Goal: Task Accomplishment & Management: Manage account settings

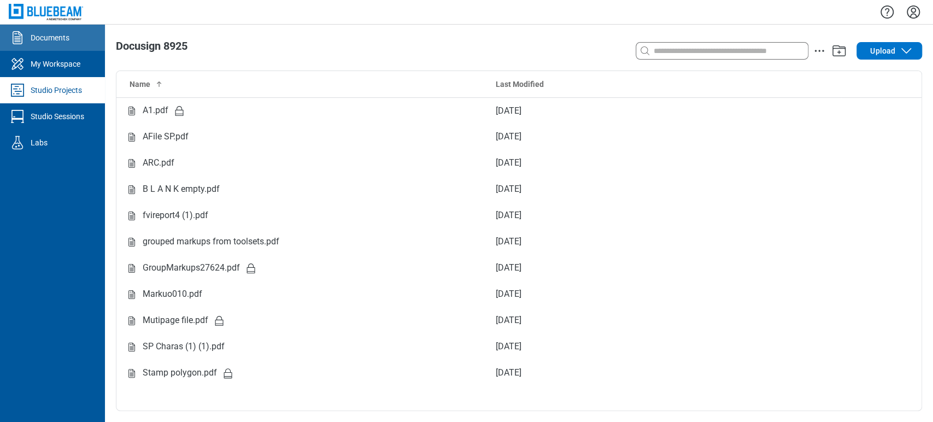
click at [54, 47] on link "Documents" at bounding box center [52, 38] width 105 height 26
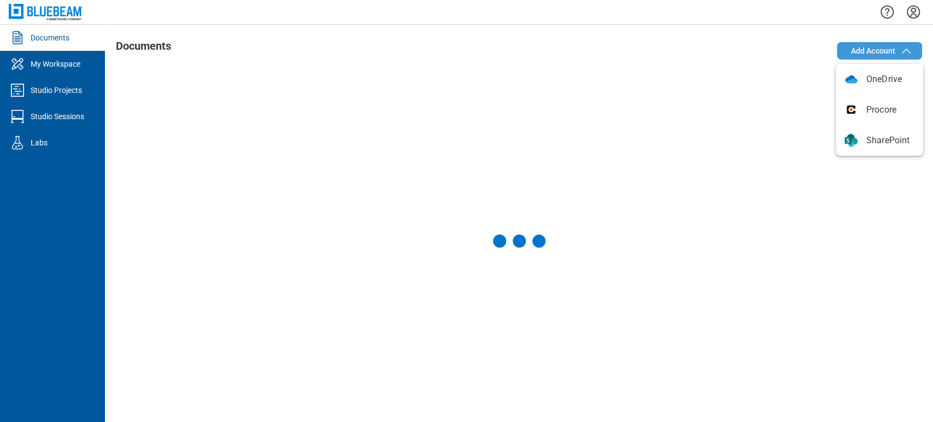
click at [865, 49] on span "Add Account" at bounding box center [873, 50] width 45 height 11
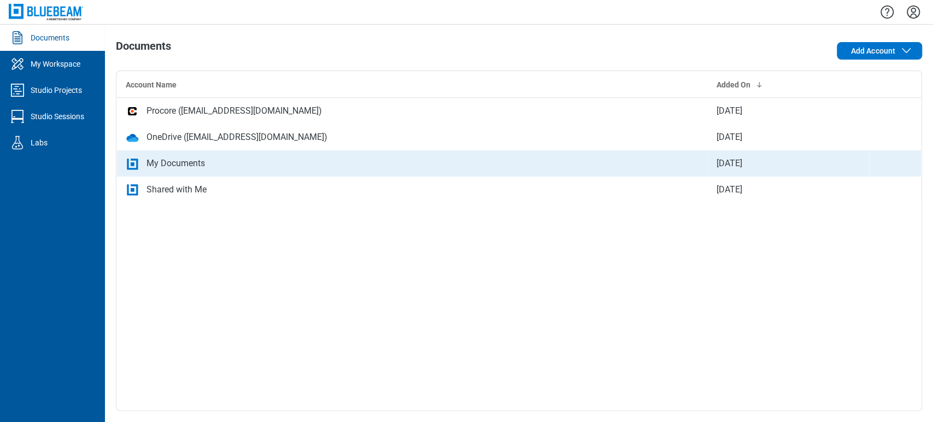
click at [217, 159] on div "My Documents" at bounding box center [413, 163] width 574 height 13
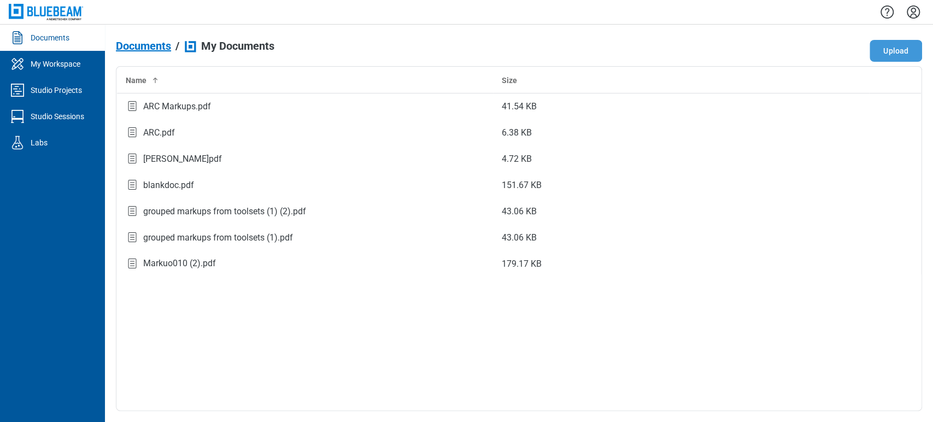
click at [898, 45] on button "Upload" at bounding box center [896, 51] width 52 height 22
click at [202, 292] on div "Measurement Revu.pdf" at bounding box center [188, 289] width 90 height 13
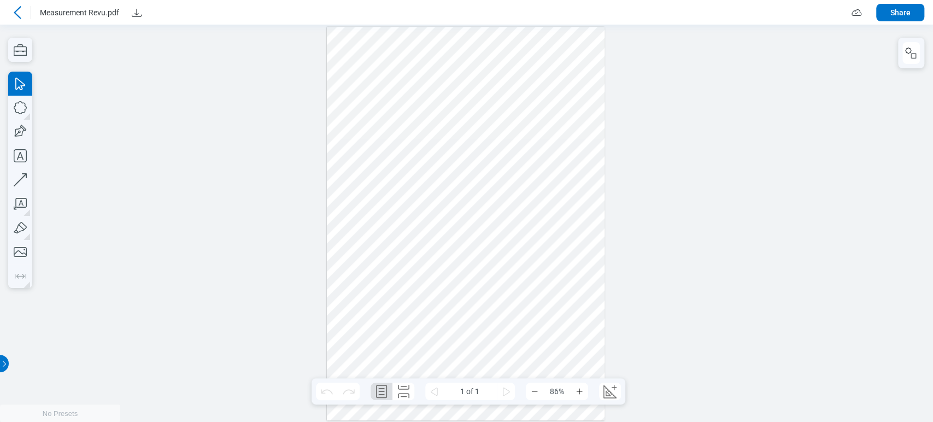
click at [18, 8] on icon at bounding box center [17, 12] width 7 height 13
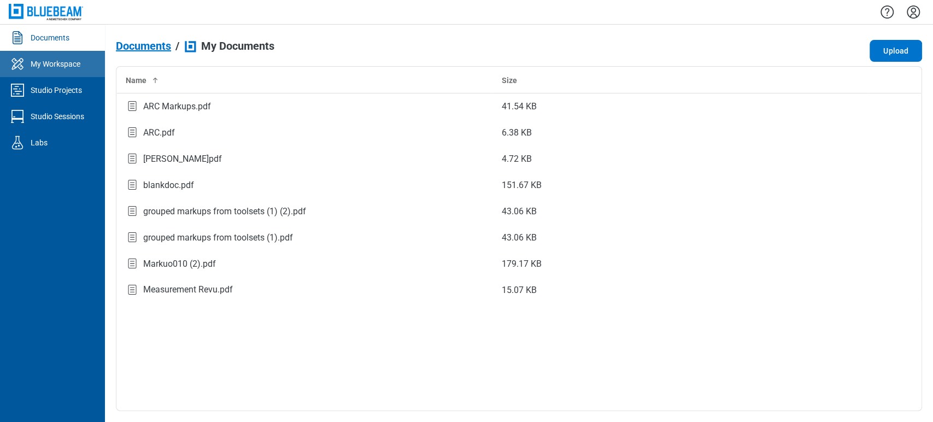
click at [50, 56] on link "My Workspace" at bounding box center [52, 64] width 105 height 26
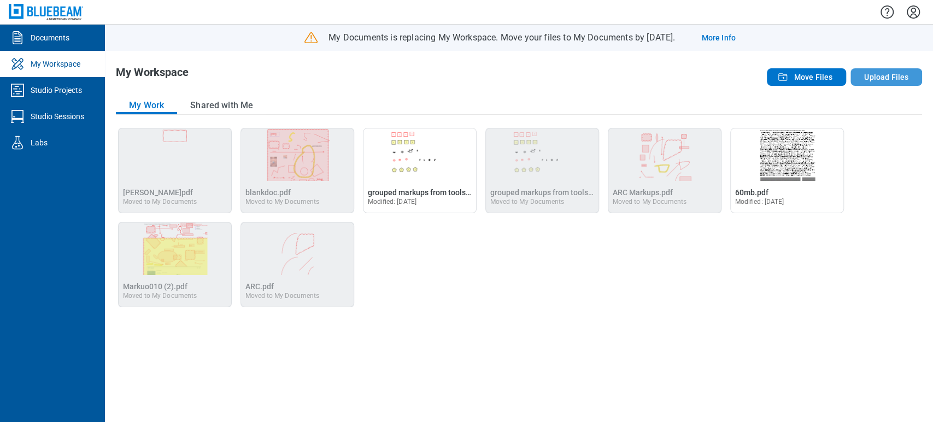
click at [880, 74] on button "Upload Files" at bounding box center [887, 76] width 72 height 17
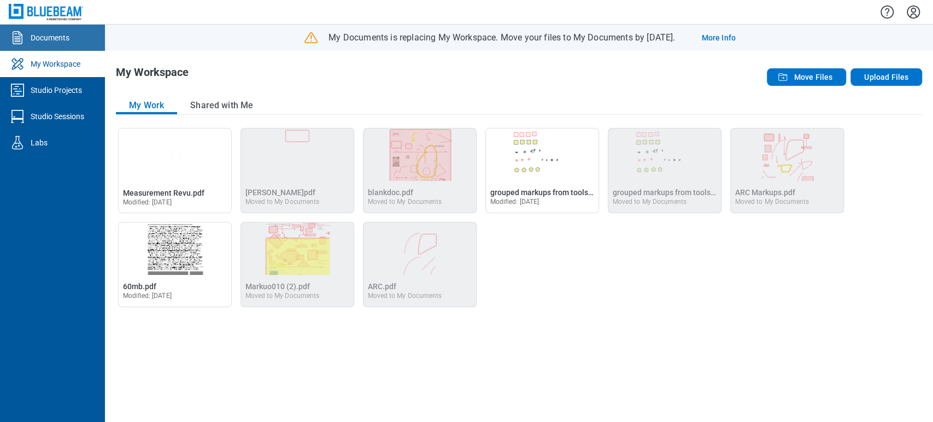
click at [58, 38] on div "Documents" at bounding box center [50, 37] width 39 height 11
click at [59, 33] on div "Documents" at bounding box center [50, 37] width 39 height 11
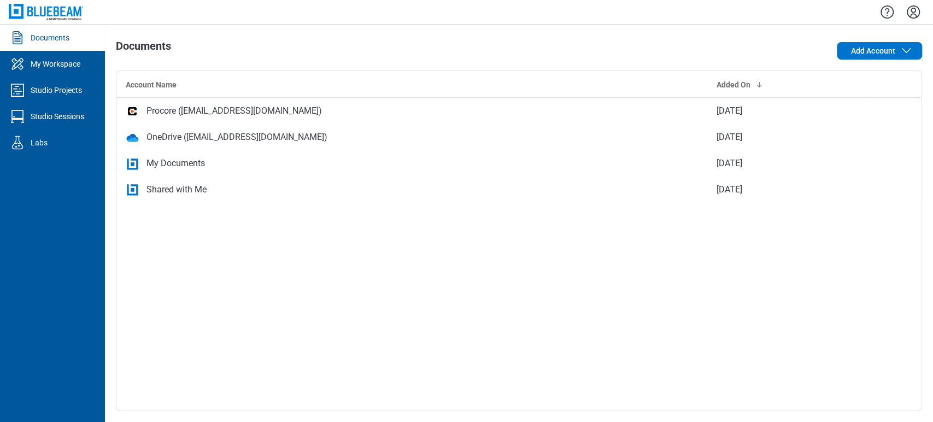
click at [245, 169] on div "My Documents" at bounding box center [413, 163] width 574 height 13
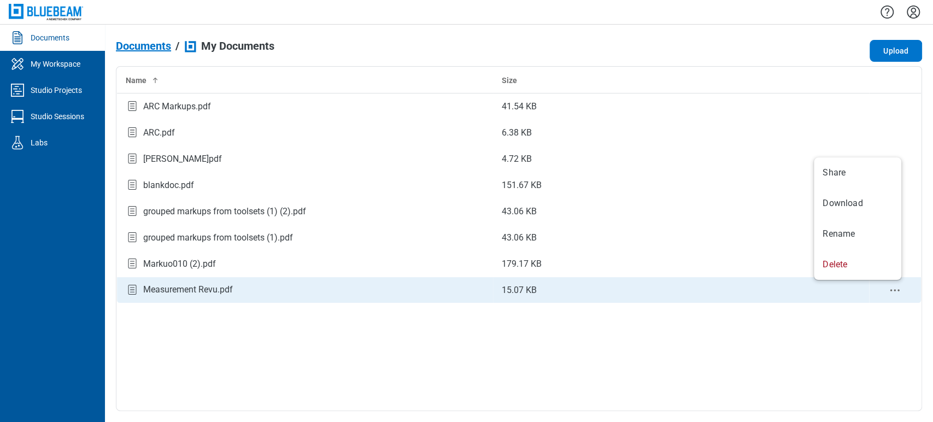
click at [895, 294] on icon "context-menu" at bounding box center [895, 290] width 13 height 13
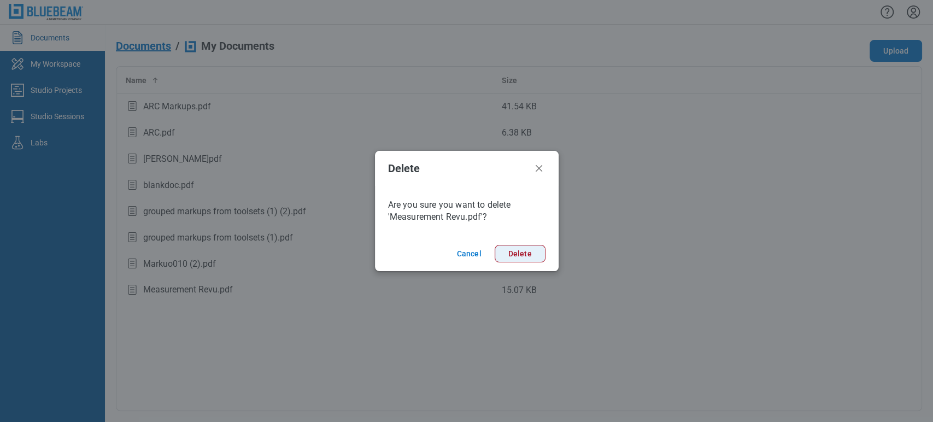
click at [543, 260] on button "Delete" at bounding box center [520, 253] width 51 height 17
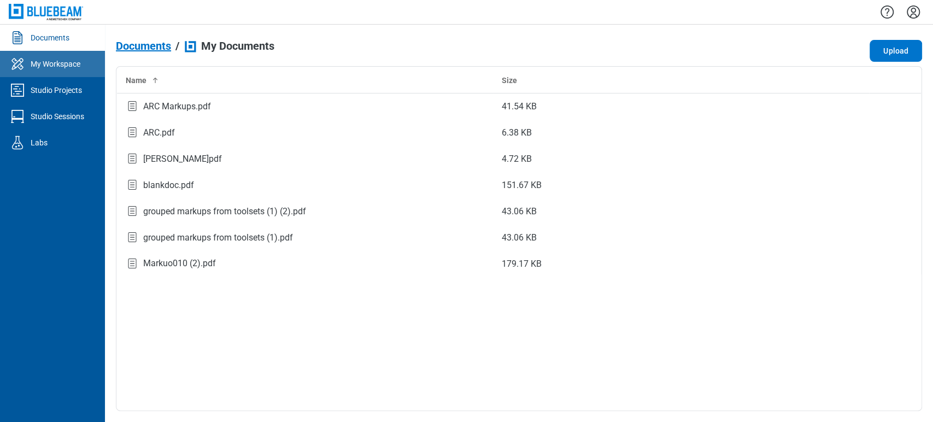
click at [26, 68] on div at bounding box center [20, 63] width 22 height 17
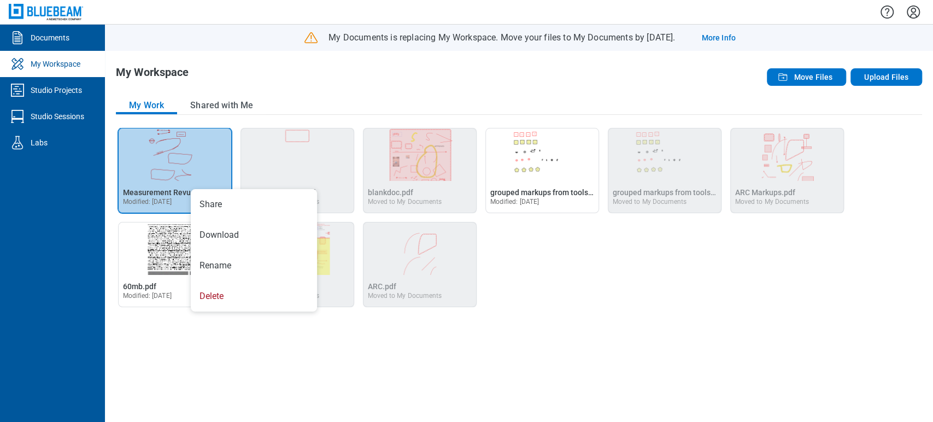
click at [651, 265] on div "Open Measurement Revu.pdf in Editor Measurement Revu.pdf Modified: [DATE] Open …" at bounding box center [519, 217] width 807 height 179
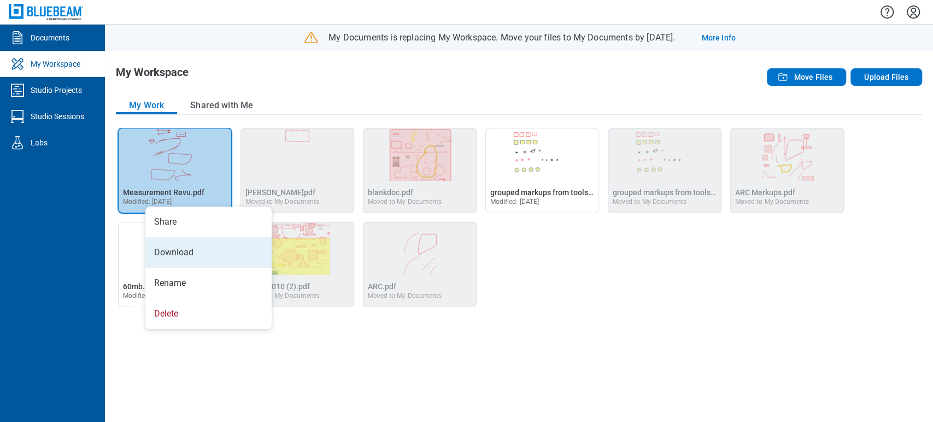
click at [206, 252] on li "Download" at bounding box center [208, 252] width 126 height 31
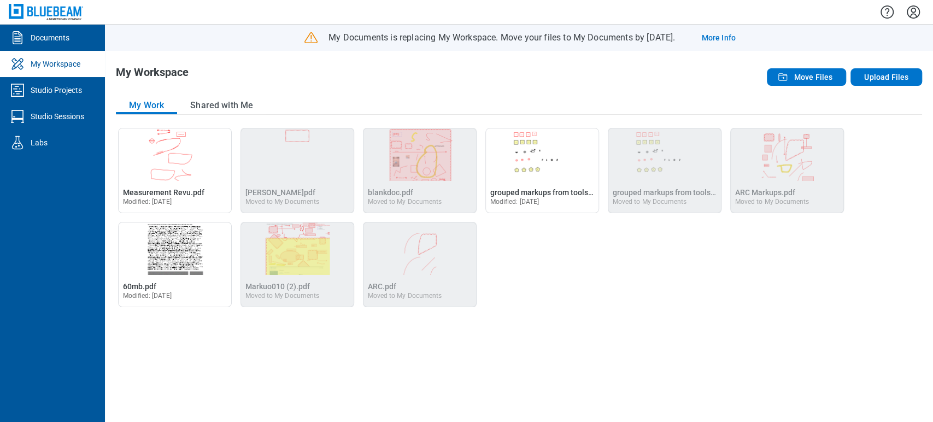
click at [630, 301] on div "Open Measurement Revu.pdf in Editor Measurement Revu.pdf Modified: [DATE] Open …" at bounding box center [519, 217] width 807 height 179
click at [60, 45] on link "Documents" at bounding box center [52, 38] width 105 height 26
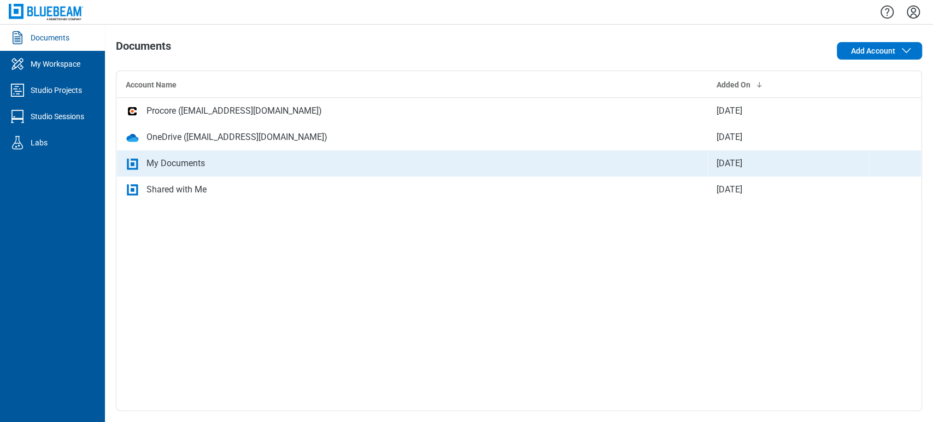
click at [275, 174] on td "My Documents" at bounding box center [413, 163] width 592 height 26
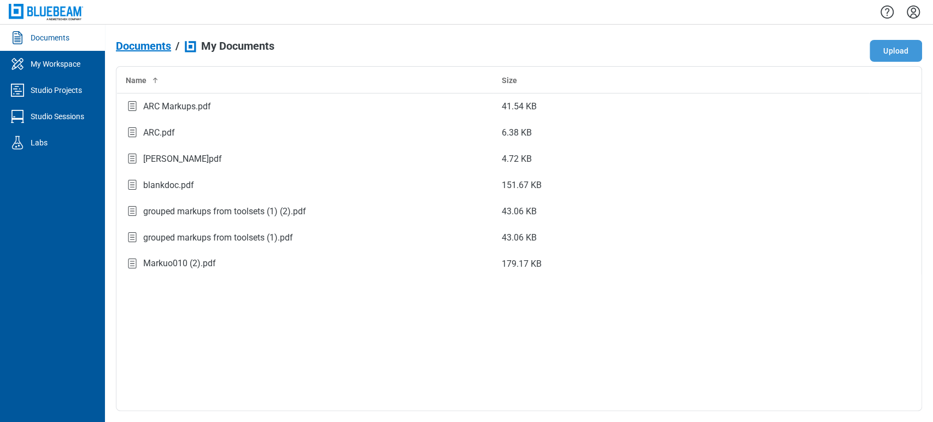
click at [888, 50] on button "Upload" at bounding box center [896, 51] width 52 height 22
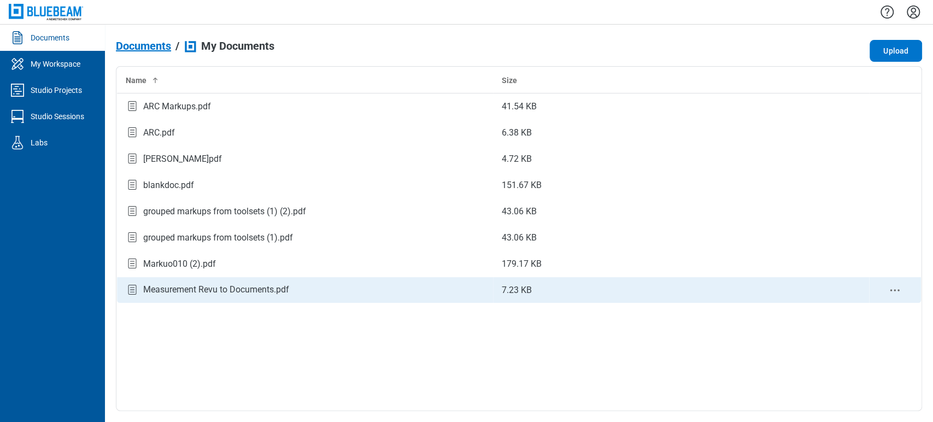
click at [209, 288] on div "Measurement Revu to Documents.pdf" at bounding box center [216, 289] width 146 height 13
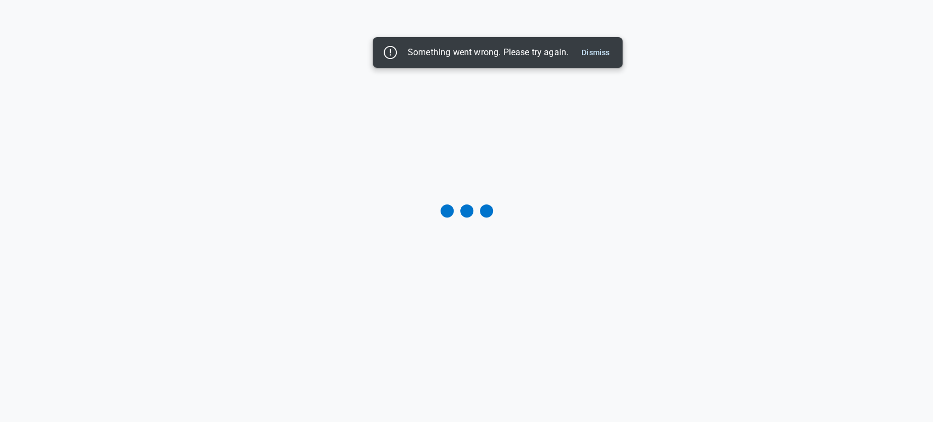
click at [606, 44] on div "Something went wrong. Please try again. Dismiss" at bounding box center [498, 52] width 232 height 17
click at [600, 44] on div "Something went wrong. Please try again. Dismiss" at bounding box center [498, 52] width 232 height 17
click at [599, 48] on button "Dismiss" at bounding box center [595, 52] width 37 height 13
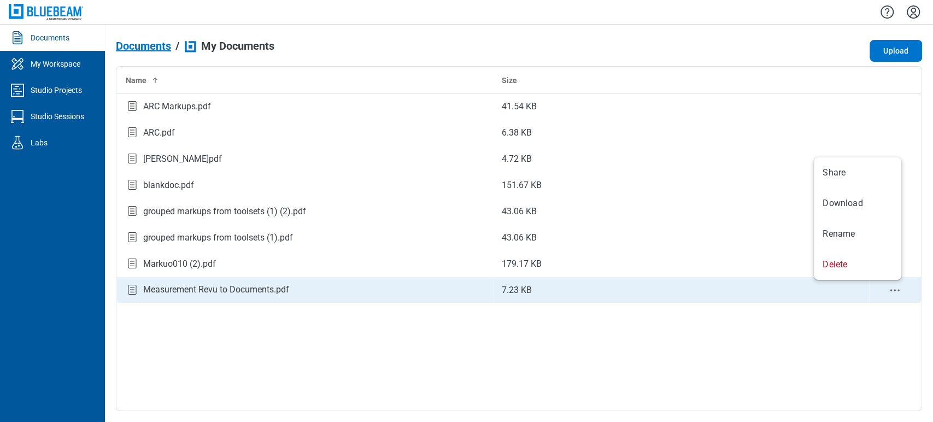
click at [892, 293] on icon "context-menu" at bounding box center [895, 290] width 13 height 13
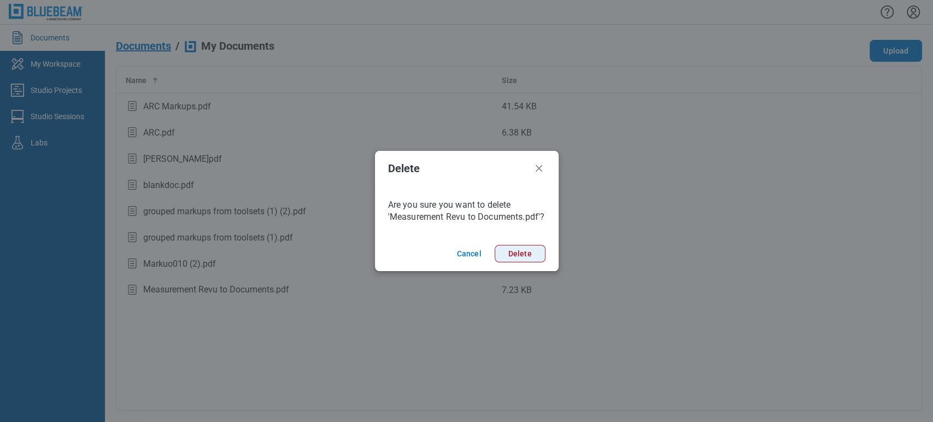
click at [515, 258] on button "Delete" at bounding box center [520, 253] width 51 height 17
